Goal: Find specific page/section: Find specific page/section

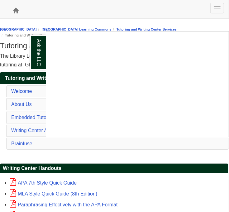
click at [214, 10] on div "Ask the LLC" at bounding box center [114, 106] width 229 height 212
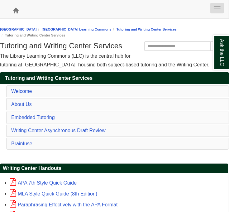
click at [216, 10] on span "button" at bounding box center [217, 10] width 7 height 1
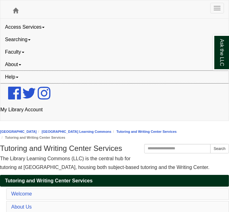
click at [14, 76] on link "Help" at bounding box center [114, 77] width 229 height 12
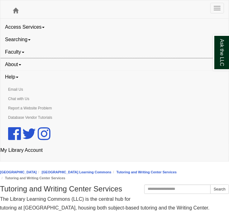
click at [16, 65] on link "About" at bounding box center [114, 64] width 229 height 12
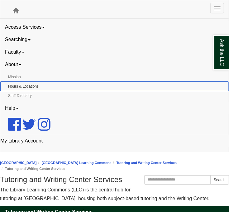
click at [17, 85] on link "Hours & Locations" at bounding box center [114, 86] width 229 height 9
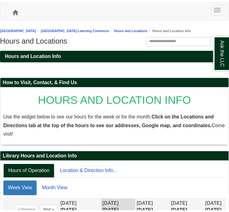
scroll to position [101, 0]
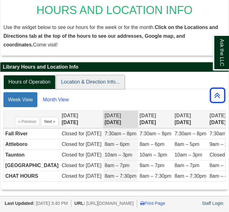
click at [77, 75] on link "Location & Direction Info..." at bounding box center [90, 82] width 69 height 14
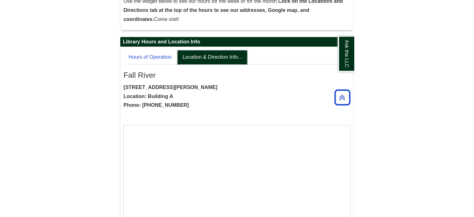
scroll to position [117, 0]
